Goal: Task Accomplishment & Management: Use online tool/utility

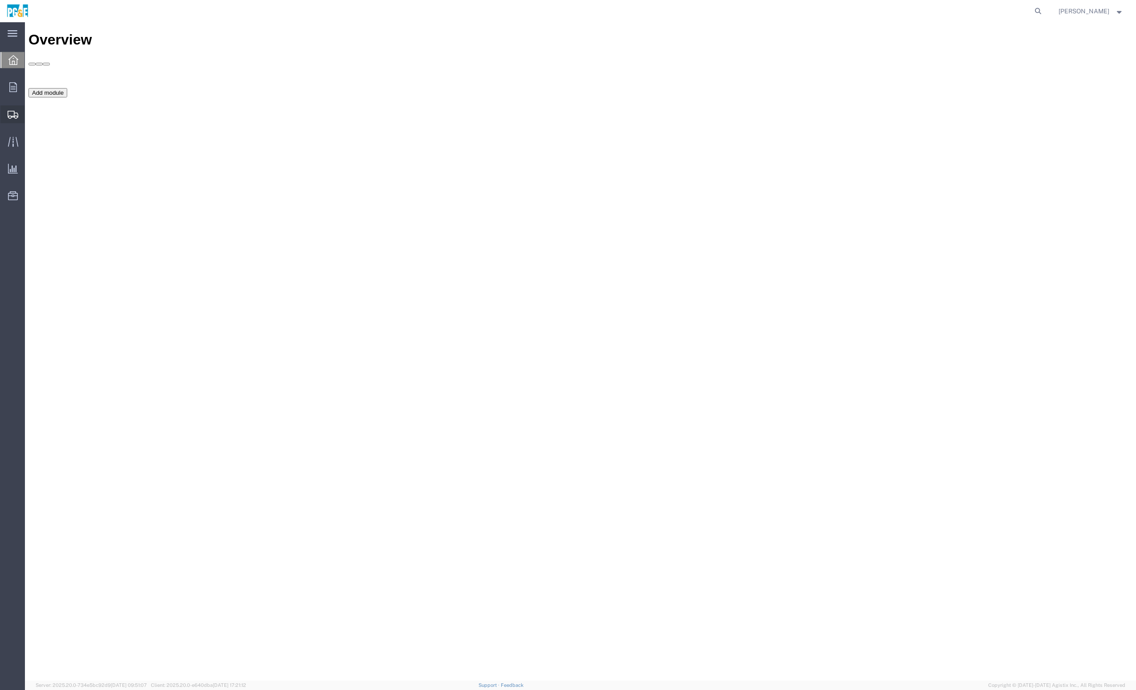
click at [0, 0] on span "Create from Template" at bounding box center [0, 0] width 0 height 0
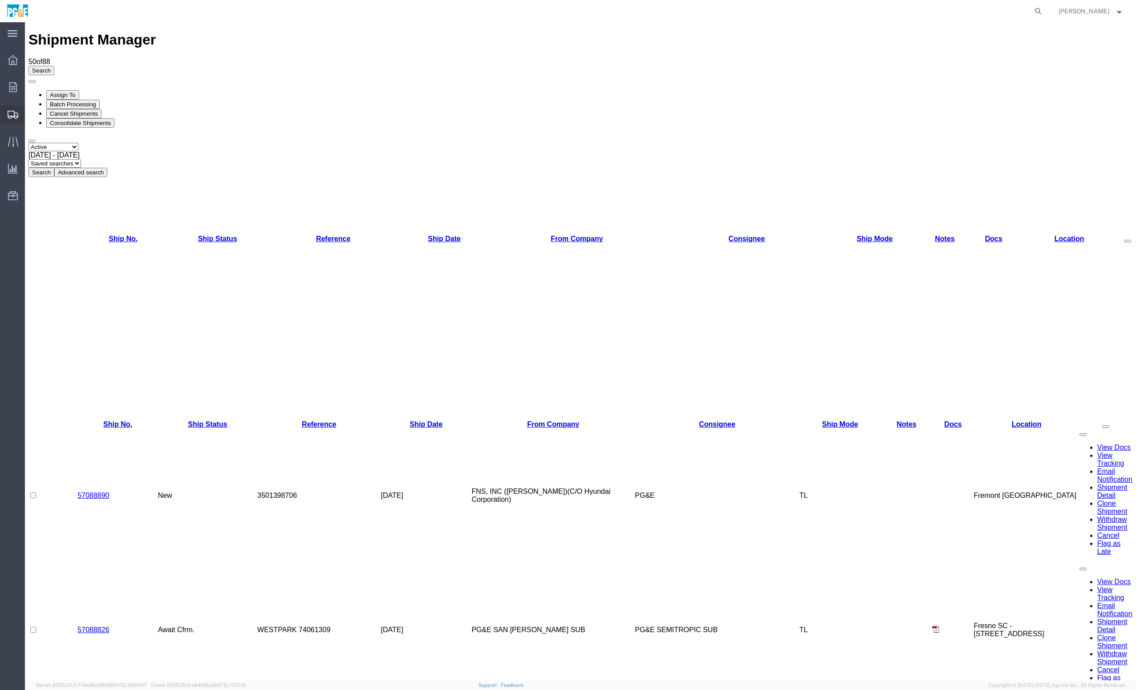
click at [0, 0] on span "Create Shipment" at bounding box center [0, 0] width 0 height 0
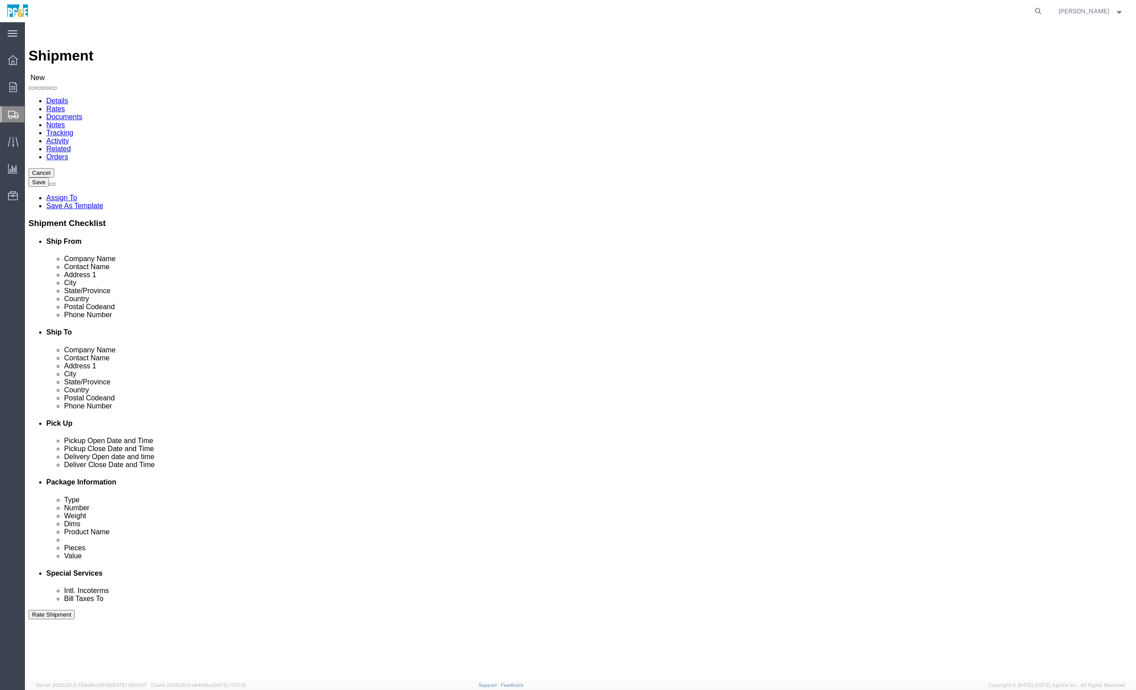
select select
type input "f"
type input "s"
type input "san"
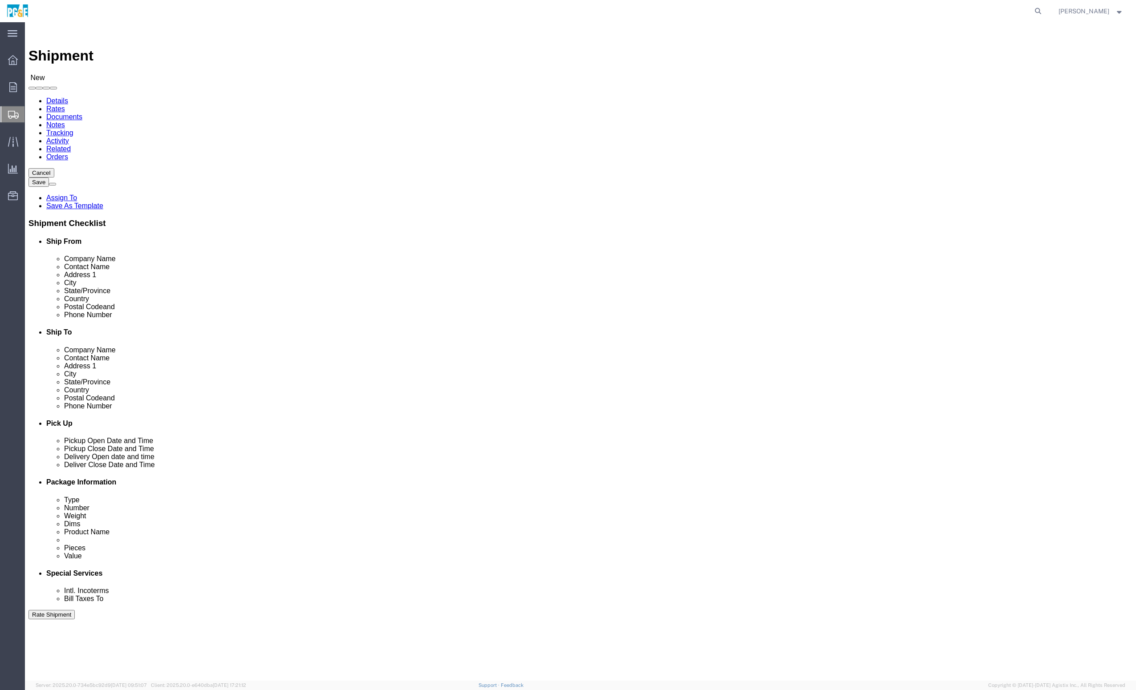
select select "20009"
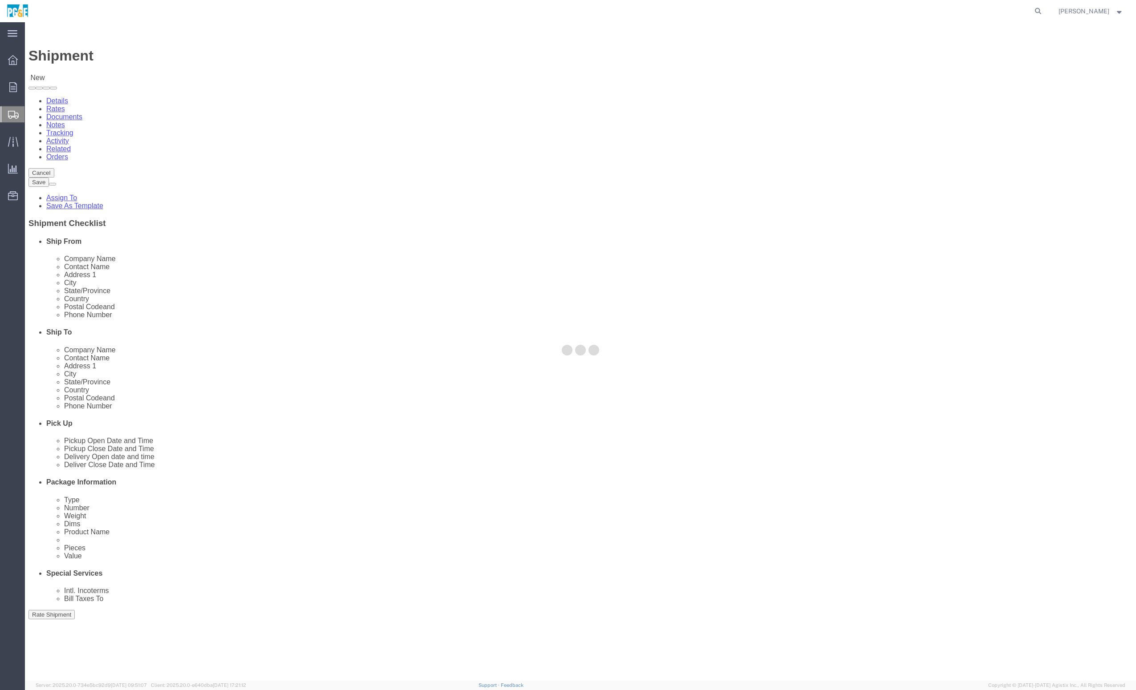
select select "CA"
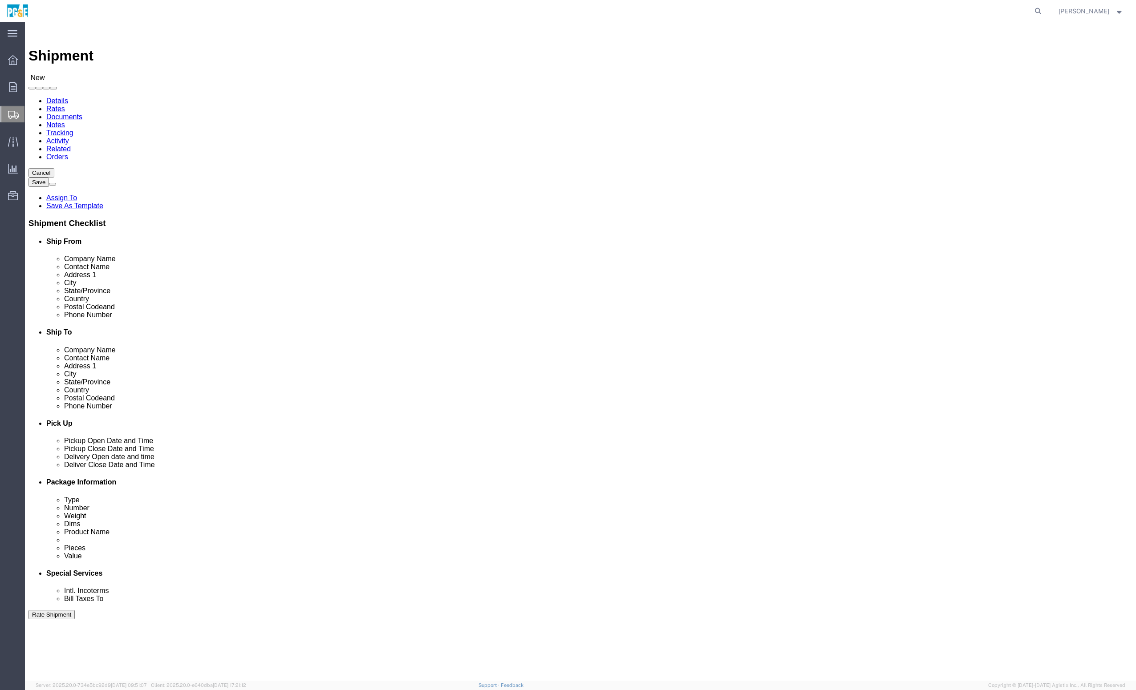
drag, startPoint x: 719, startPoint y: 199, endPoint x: 616, endPoint y: 205, distance: 102.6
click div "Address 1"
type input "[STREET_ADDRESS]"
select select
click input "text"
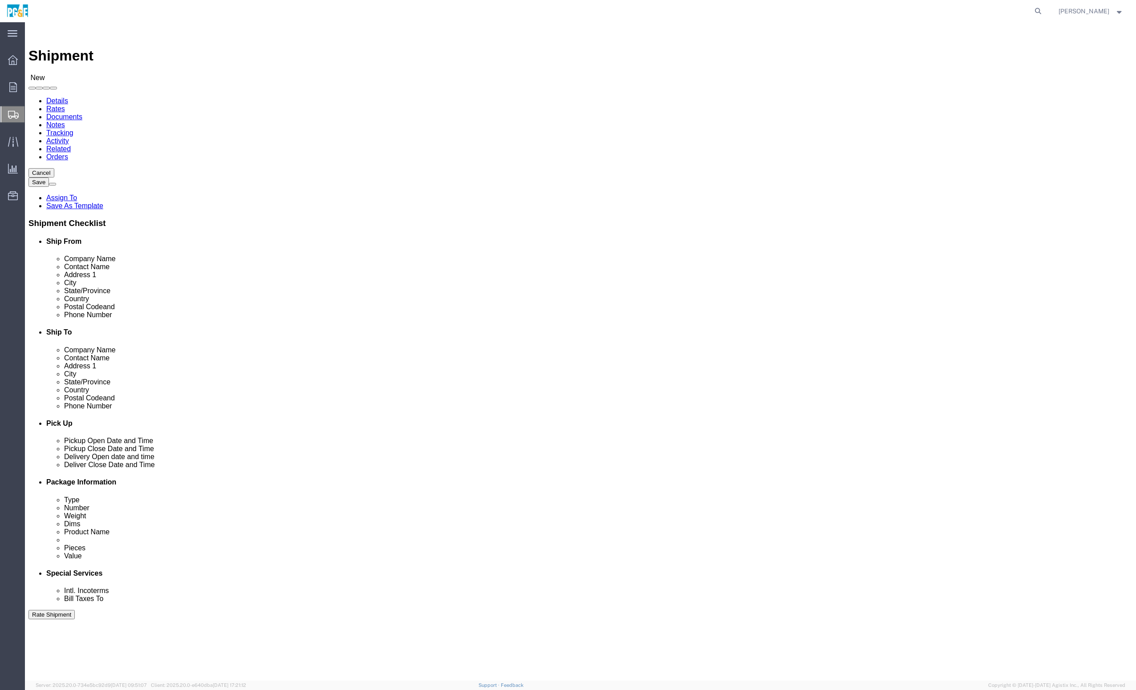
click input "text"
type input "[PERSON_NAME]"
click input "text"
paste input "[PHONE_NUMBER]"
type input "[PHONE_NUMBER]"
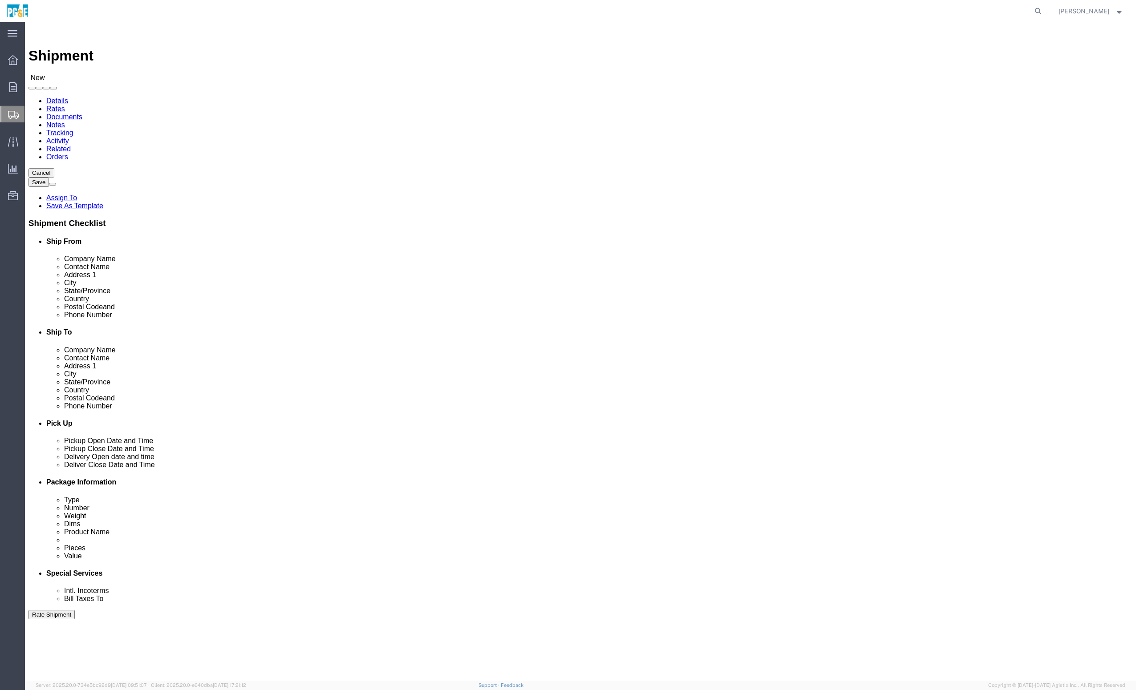
click input "text"
type input "IXP"
click input "text"
paste input "IXP [PERSON_NAME] [STREET_ADDRESS] Ph: 6265338088 [PERSON_NAME][EMAIL_ADDRESS][…"
drag, startPoint x: 182, startPoint y: 182, endPoint x: 150, endPoint y: 179, distance: 32.2
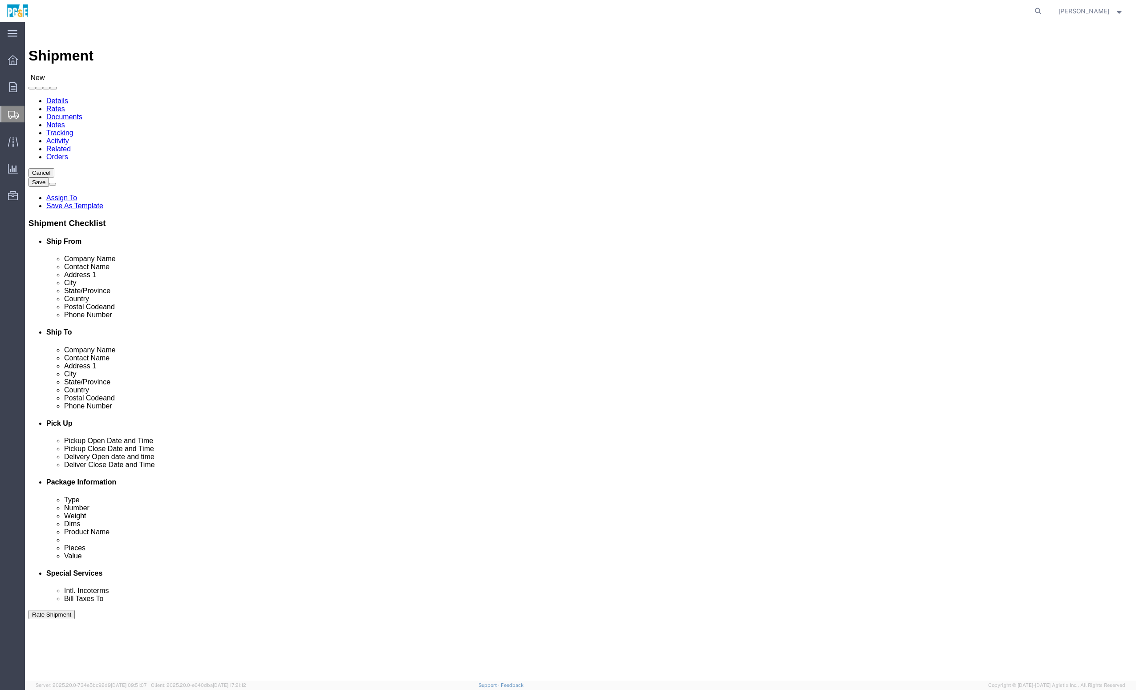
click div "Contact Name IXP [PERSON_NAME] [STREET_ADDRESS] Ph: 6265338088 [PERSON_NAME][EM…"
drag, startPoint x: 401, startPoint y: 184, endPoint x: 353, endPoint y: 180, distance: 48.7
click input "[PERSON_NAME] [STREET_ADDRESS] Ph: 6265338088 [PERSON_NAME][EMAIL_ADDRESS][DOMA…"
type input "[PERSON_NAME] [STREET_ADDRESS] Ph: 6265338088"
click input "text"
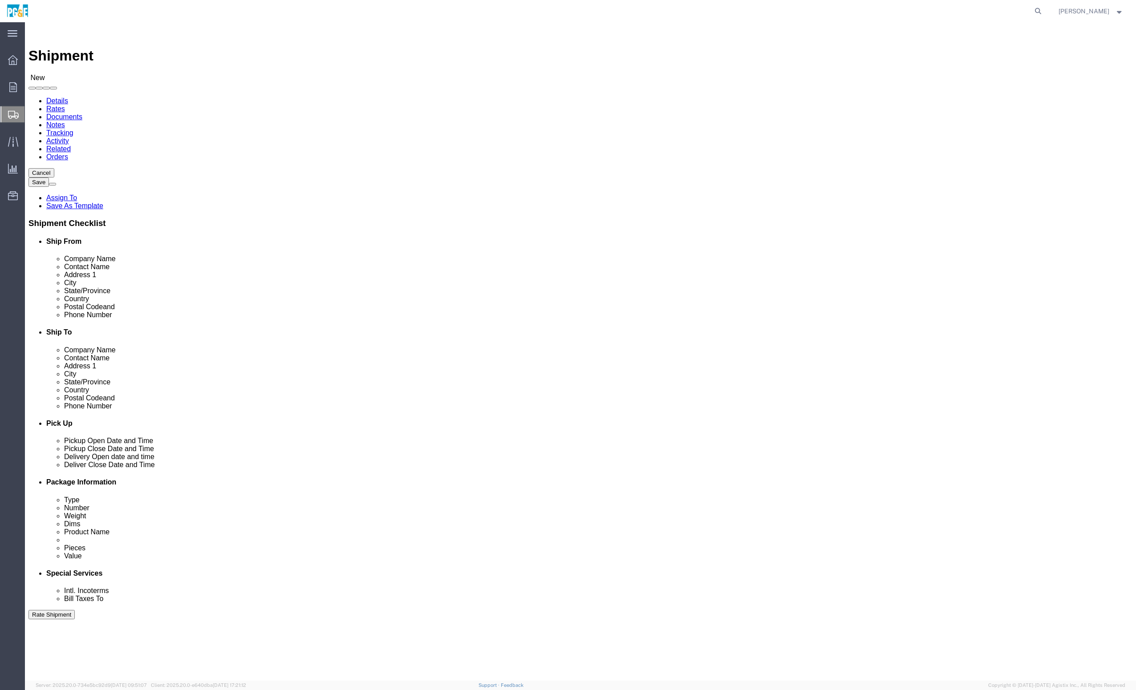
paste input "[PERSON_NAME][EMAIL_ADDRESS][DOMAIN_NAME]"
type input "[PERSON_NAME][EMAIL_ADDRESS][DOMAIN_NAME]"
drag, startPoint x: 349, startPoint y: 183, endPoint x: 315, endPoint y: 183, distance: 34.3
click input "[PERSON_NAME] [STREET_ADDRESS] Ph: 6265338088"
click input "text"
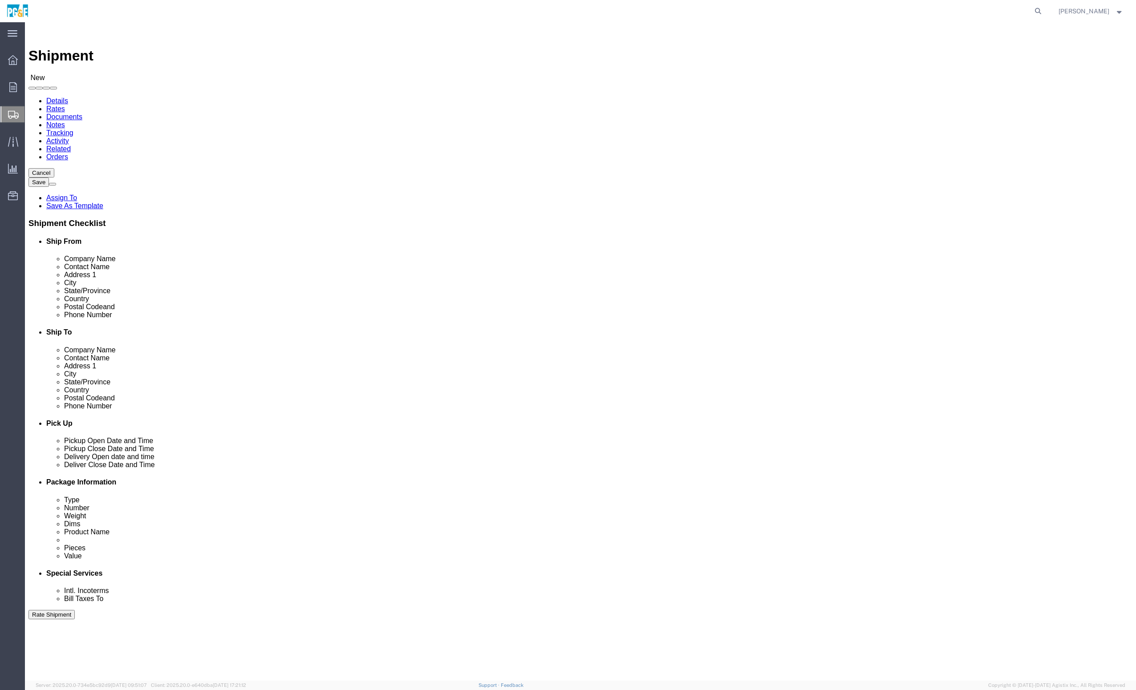
paste input "6265338088"
type input "6265338088"
drag, startPoint x: 344, startPoint y: 183, endPoint x: 317, endPoint y: 184, distance: 26.7
click input "[PERSON_NAME] [STREET_ADDRESS] Ph: 6265338088"
type input "[PERSON_NAME] [STREET_ADDRESS]"
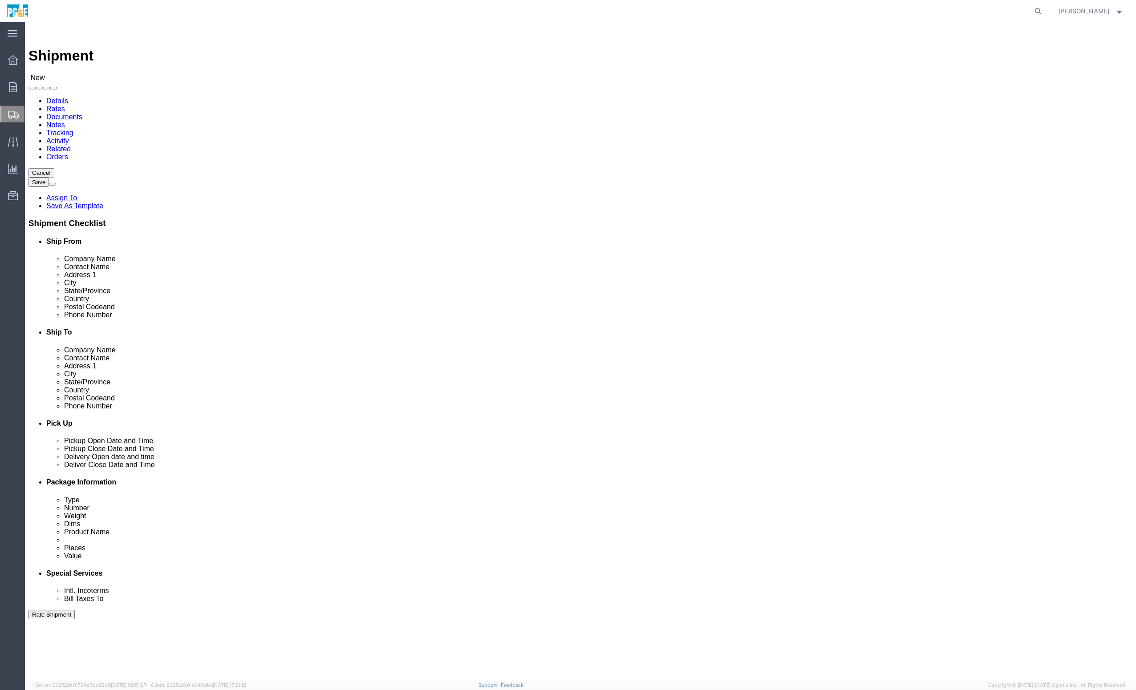
click input "text"
type input "94022"
click input "text"
click input "[PERSON_NAME] [STREET_ADDRESS]"
drag, startPoint x: 264, startPoint y: 183, endPoint x: 236, endPoint y: 183, distance: 28.5
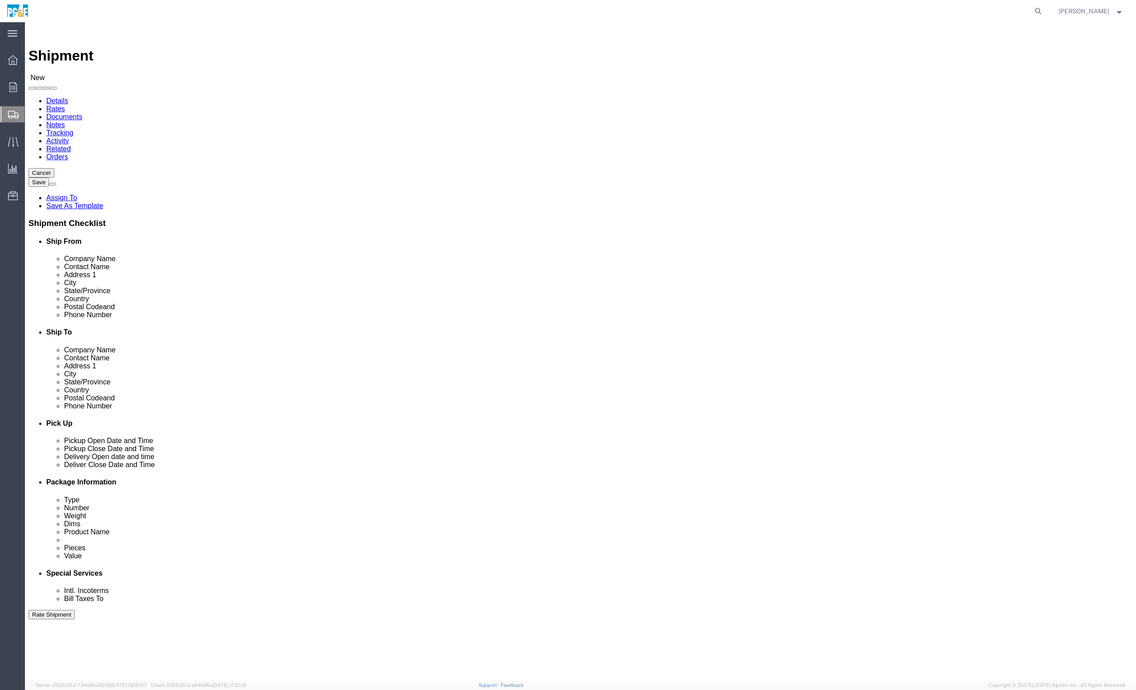
click input "[PERSON_NAME] [STREET_ADDRESS]"
type input "[PERSON_NAME] [STREET_ADDRESS]"
click input "text"
paste input "[GEOGRAPHIC_DATA]"
type input "[GEOGRAPHIC_DATA]"
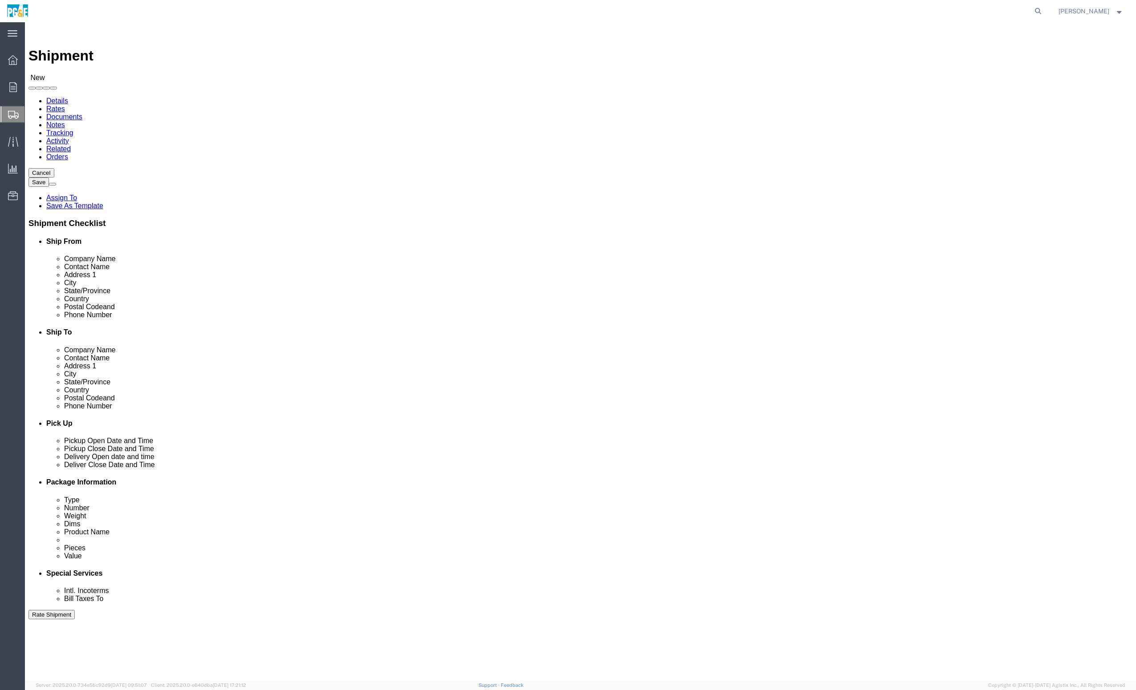
click input "[PERSON_NAME] [STREET_ADDRESS]"
drag, startPoint x: 236, startPoint y: 182, endPoint x: 206, endPoint y: 181, distance: 30.3
click input "[PERSON_NAME] [STREET_ADDRESS]"
type input "[PERSON_NAME]"
click input "text"
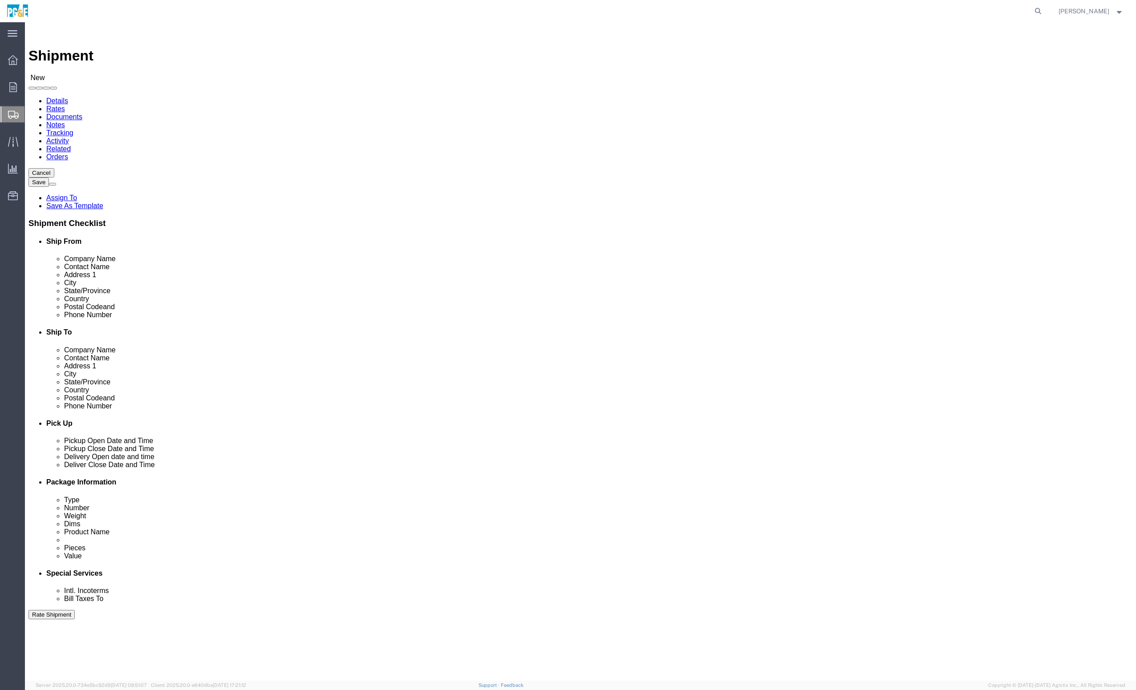
paste input "[STREET_ADDRESS]"
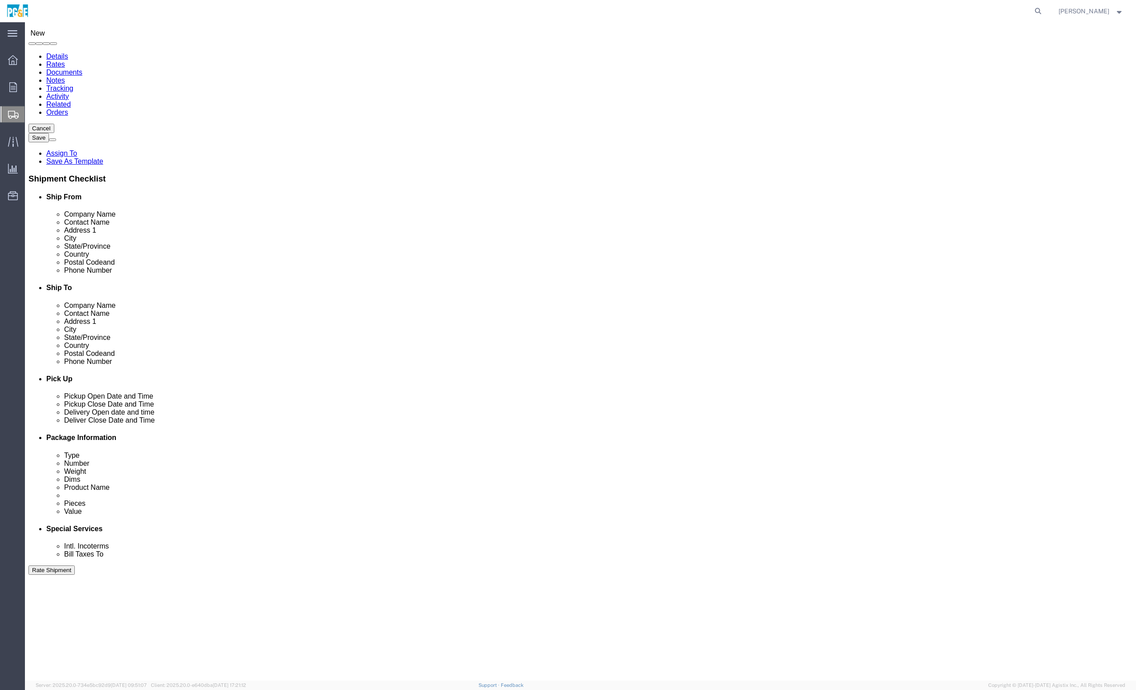
type input "[STREET_ADDRESS]"
click div "[DATE] 4:00 PM"
click input "10:00 PM"
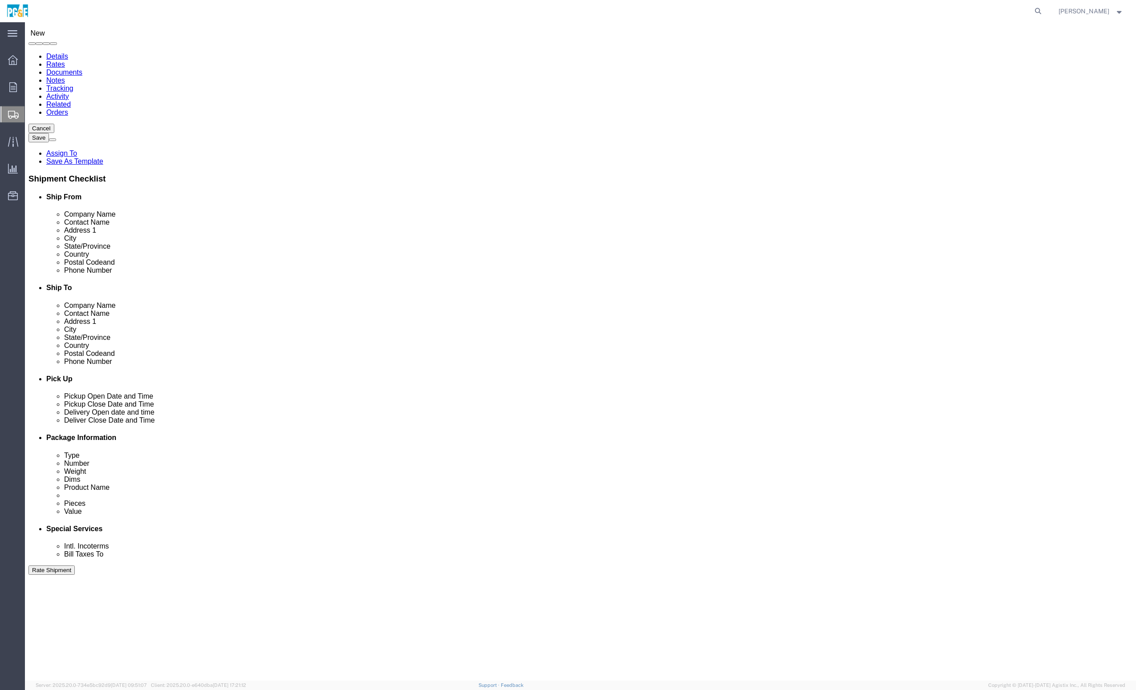
type input "10:00aM"
click button "Apply"
click div "[DATE] 5:00 PM"
click input "1:00 PM"
click input "11:00 PM"
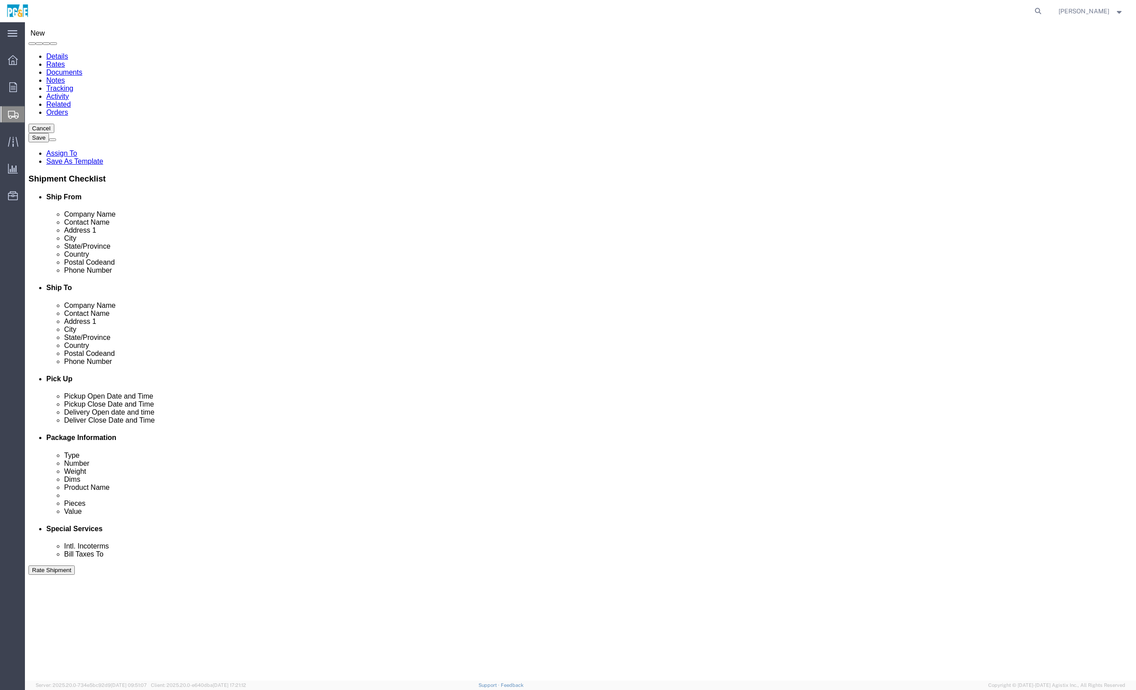
type input "11:00aM"
click button "Apply"
click div
type input "12:00 PM"
click button "Apply"
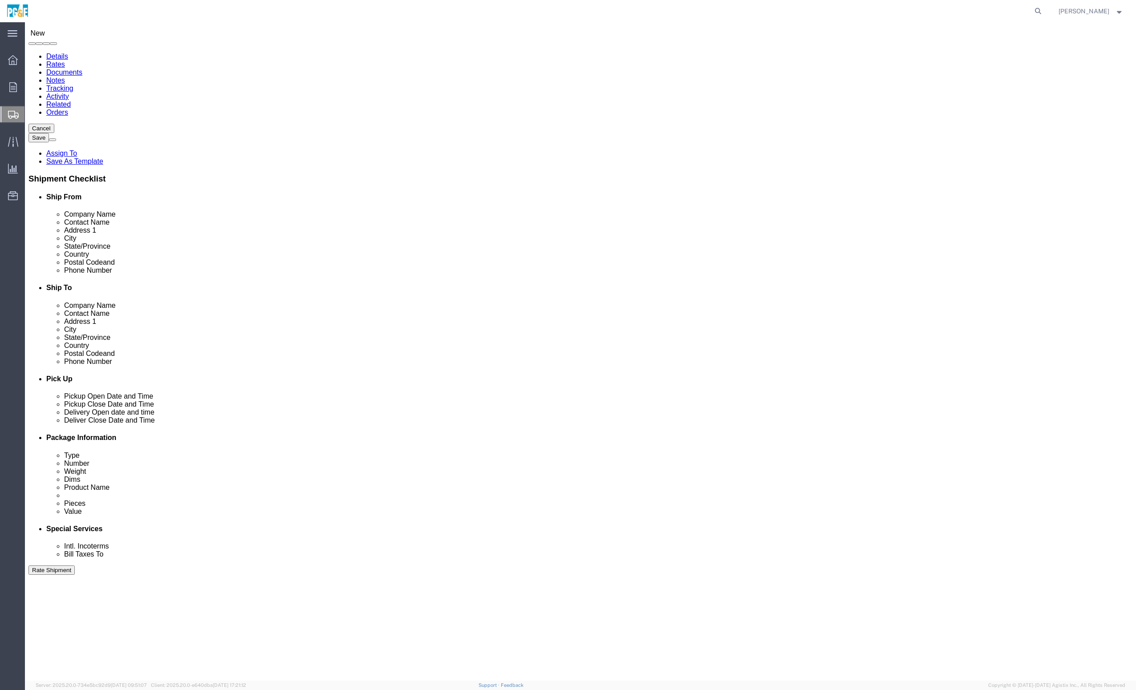
click div
type input "4:00 PM"
click button "Apply"
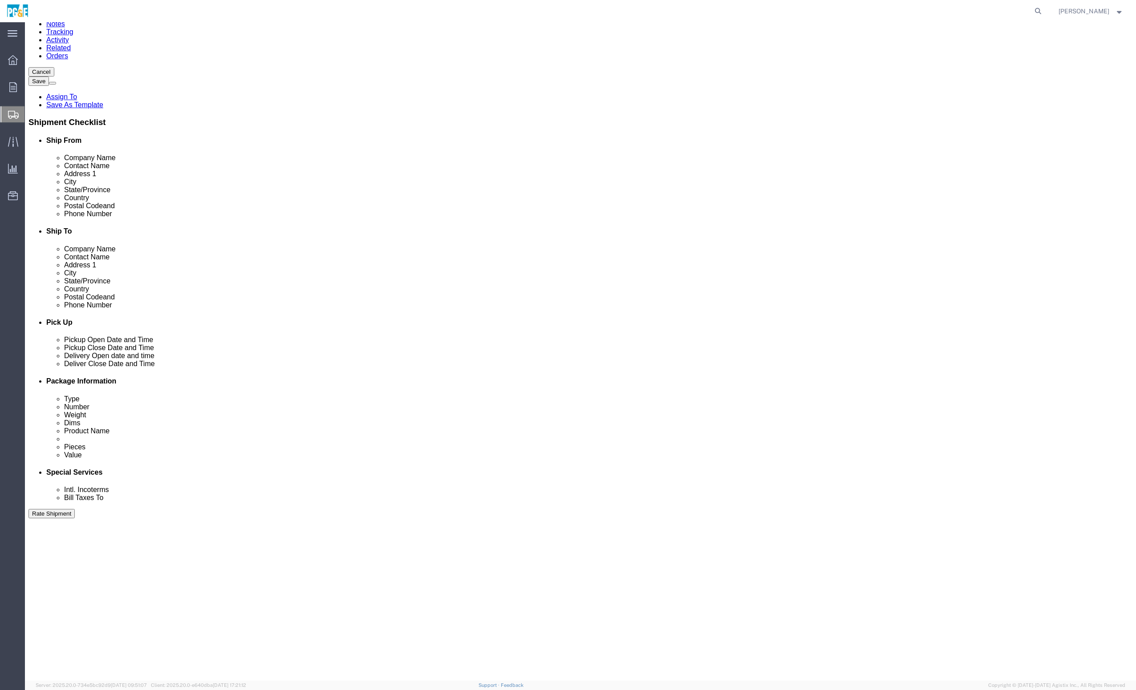
scroll to position [103, 0]
click button "Continue"
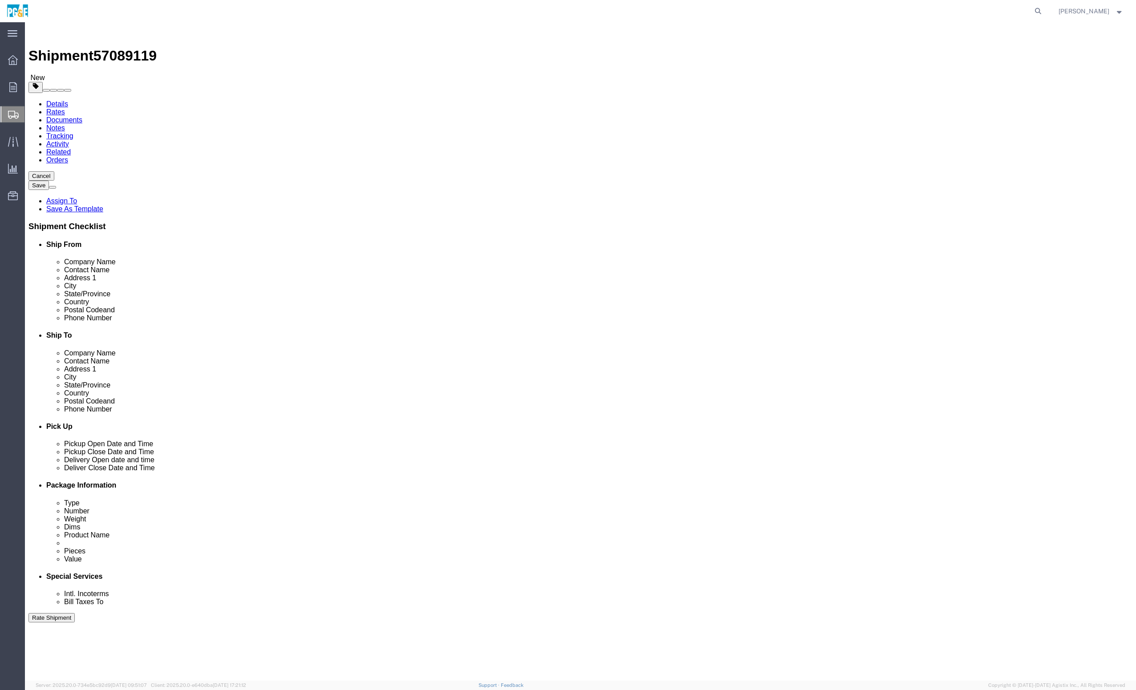
click select "Select Bulk Bundle(s) Cardboard Box(es) Carton(s) Crate(s) Drum(s) (Fiberboard)…"
select select "YRPK"
click select "Select Bulk Bundle(s) Cardboard Box(es) Carton(s) Crate(s) Drum(s) (Fiberboard)…"
click input "text"
type input "36"
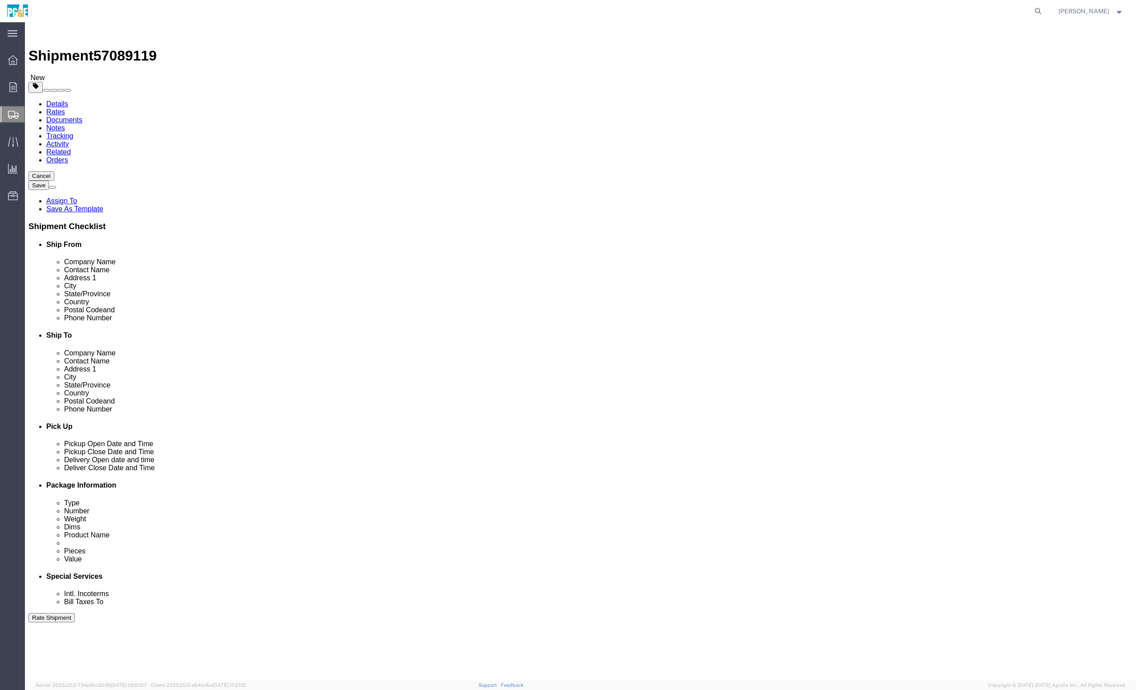
click input "text"
type input "6"
type input "36"
click input "text"
type input "90"
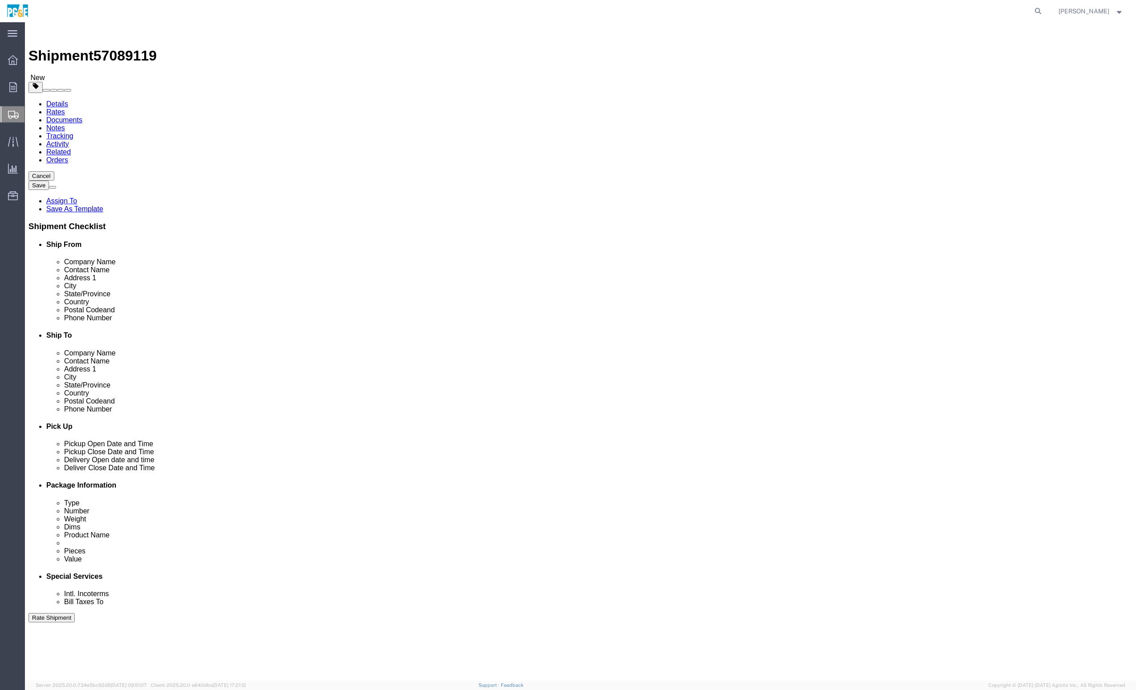
drag, startPoint x: 179, startPoint y: 190, endPoint x: 158, endPoint y: 188, distance: 21.4
click div "Dimensions Length 36 x Width 36 x Height 90 Select cm ft in"
type input "48"
drag, startPoint x: 187, startPoint y: 206, endPoint x: 121, endPoint y: 206, distance: 66.3
click div "Weight 0.00 Select kgs lbs Ship. t°"
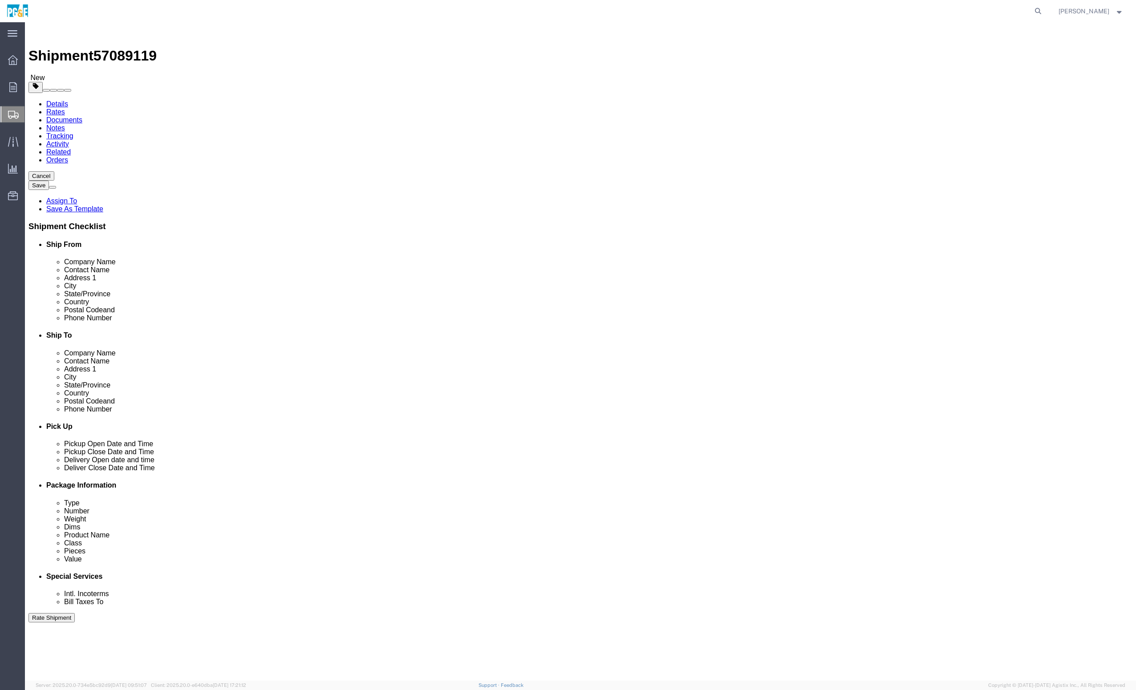
type input "3800"
click link "Add Content"
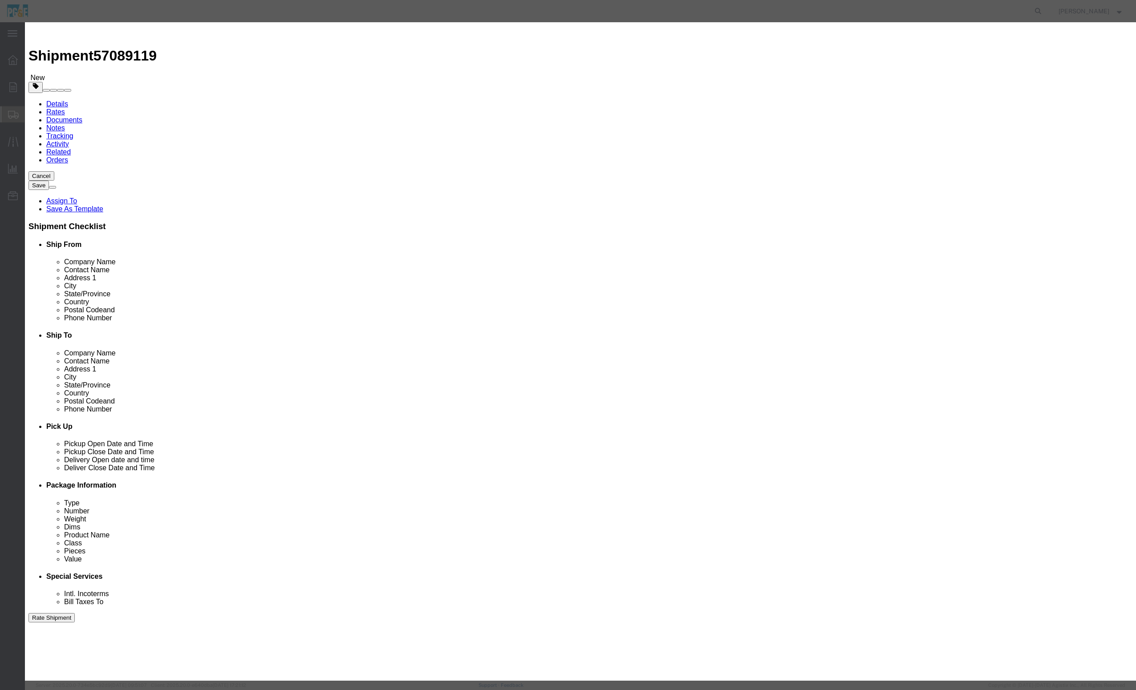
click input "text"
type input "Freewire Boost"
click input "0"
type input "1"
click input "text"
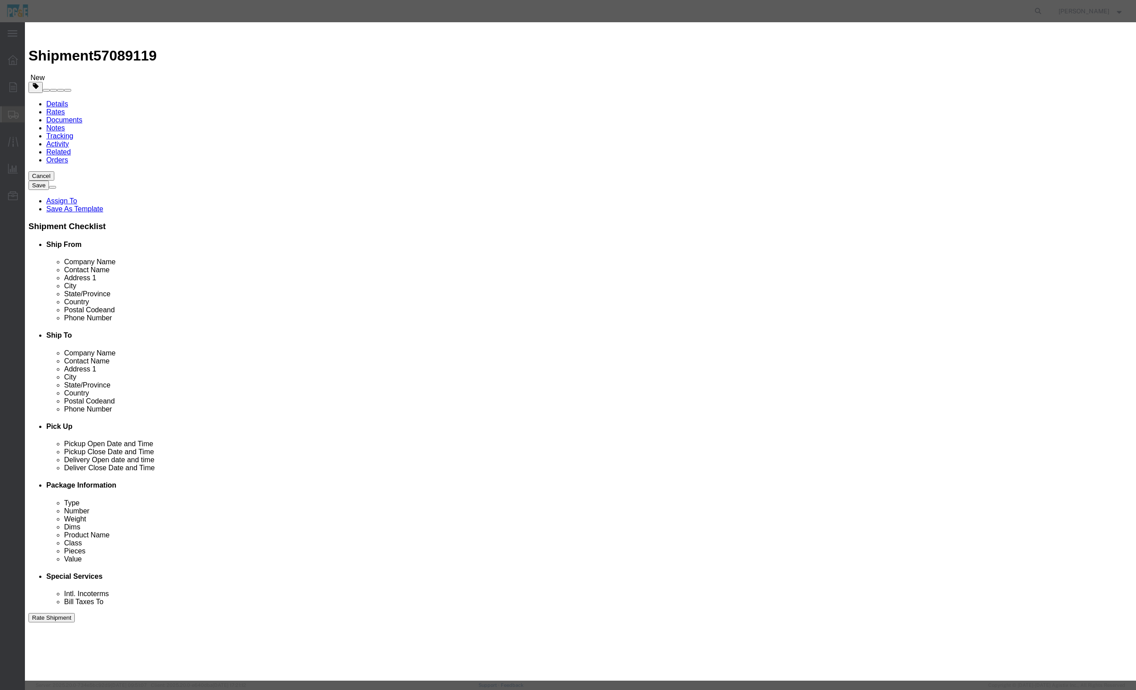
type input "50000"
click select "Select 50 55 60 65 70 85 92.5 100 125 175 250 300 400"
select select "55"
click select "Select 50 55 60 65 70 85 92.5 100 125 175 250 300 400"
click button "Save & Close"
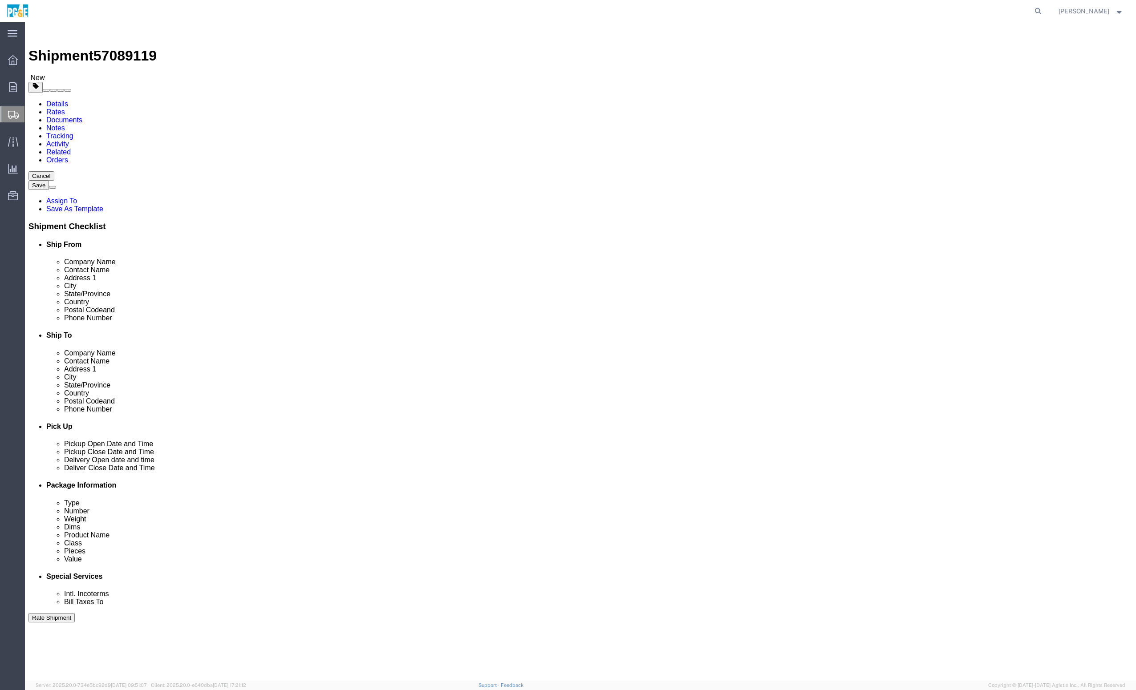
click div "Previous Continue"
click button "Continue"
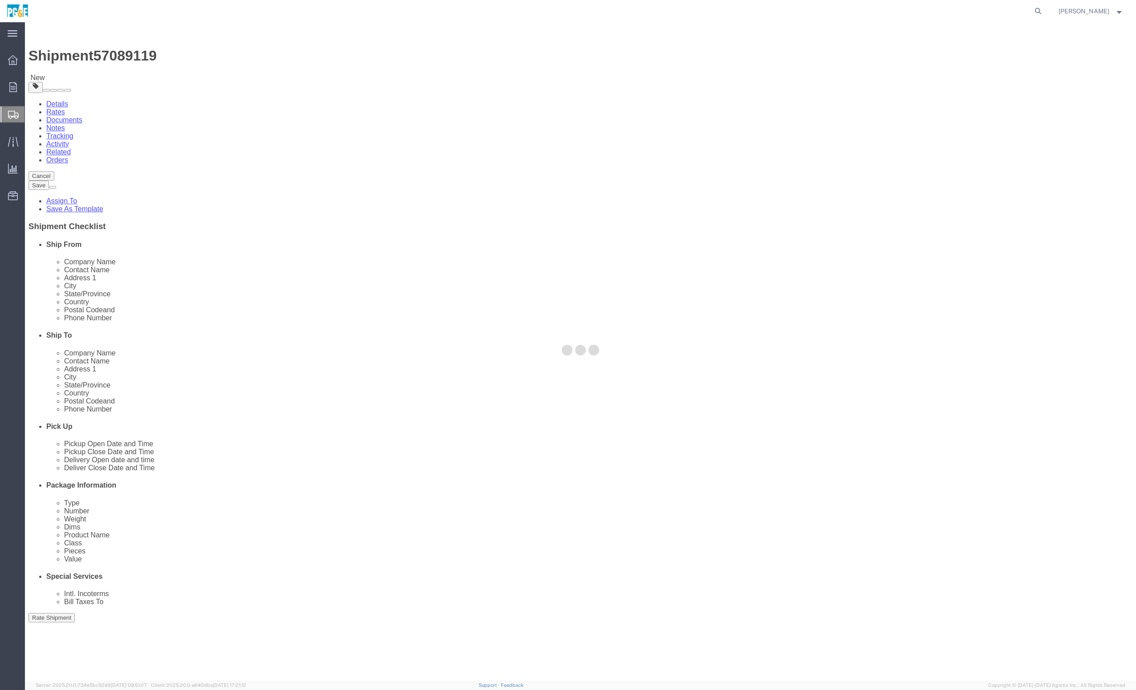
select select
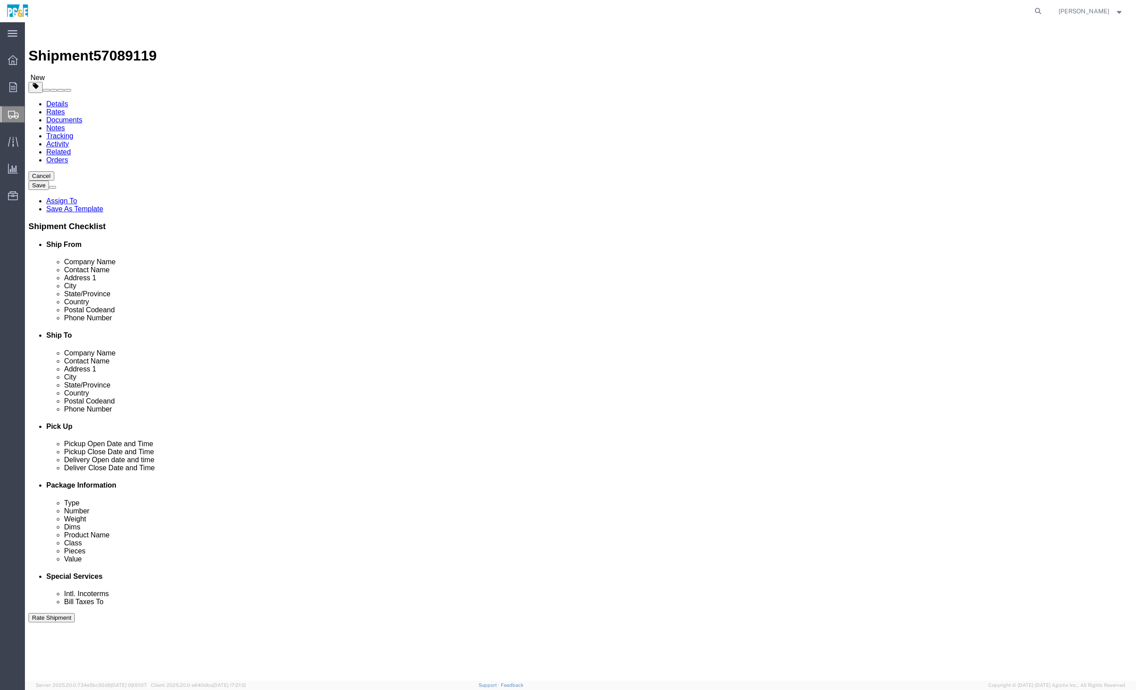
click button "Rate Shipment"
